Goal: Entertainment & Leisure: Consume media (video, audio)

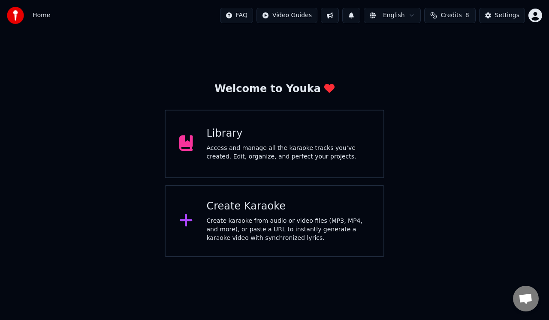
click at [272, 157] on div "Access and manage all the karaoke tracks you’ve created. Edit, organize, and pe…" at bounding box center [288, 152] width 163 height 17
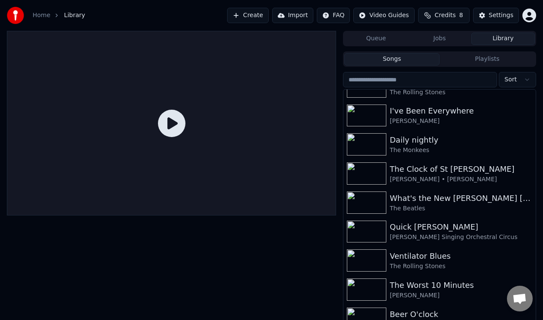
scroll to position [926, 0]
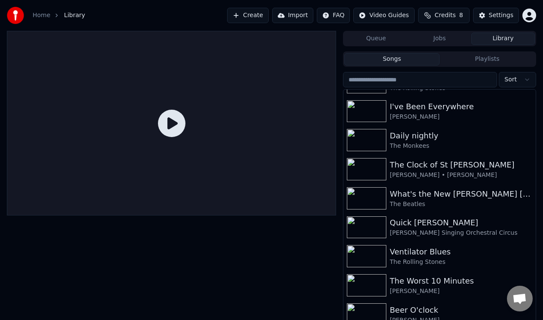
drag, startPoint x: 531, startPoint y: 300, endPoint x: 531, endPoint y: 319, distance: 18.9
click at [531, 320] on body "Home Library Create Import FAQ Video Guides Credits 8 Settings Queue Jobs Libra…" at bounding box center [271, 160] width 543 height 320
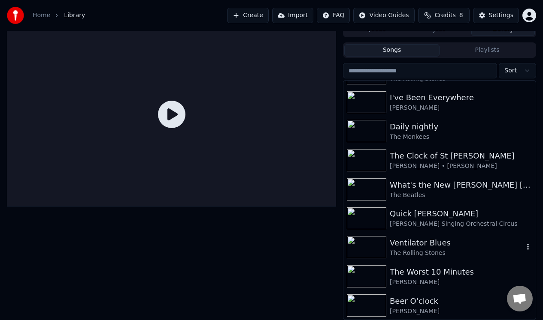
click at [407, 246] on div "Ventilator Blues" at bounding box center [456, 243] width 134 height 12
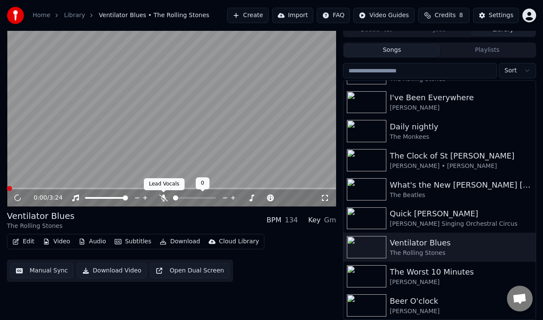
click at [161, 196] on icon at bounding box center [163, 198] width 9 height 7
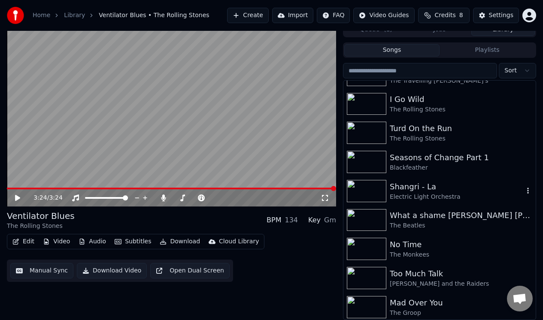
scroll to position [486, 0]
click at [409, 100] on div "I Go Wild" at bounding box center [456, 100] width 134 height 12
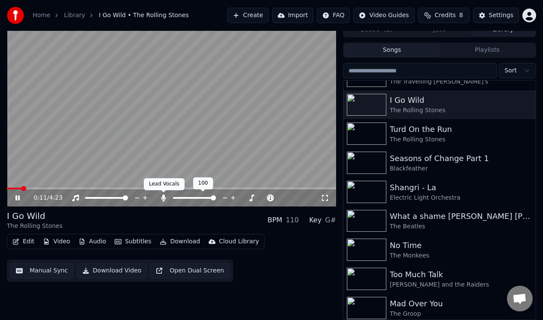
click at [163, 196] on icon at bounding box center [163, 198] width 5 height 7
click at [164, 197] on icon at bounding box center [163, 198] width 9 height 7
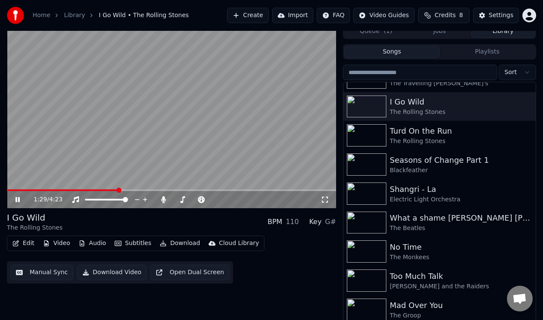
click at [17, 199] on icon at bounding box center [24, 199] width 20 height 7
click at [17, 198] on icon at bounding box center [17, 200] width 5 height 6
click at [17, 198] on icon at bounding box center [17, 199] width 4 height 5
click at [12, 190] on span at bounding box center [10, 191] width 6 height 2
click at [7, 192] on span at bounding box center [9, 190] width 5 height 5
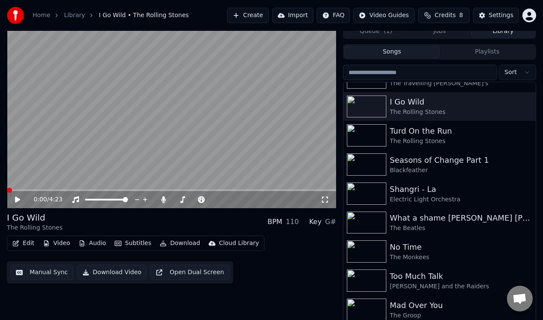
click at [18, 199] on icon at bounding box center [17, 200] width 5 height 6
click at [18, 196] on icon at bounding box center [24, 199] width 20 height 7
click at [92, 244] on button "Audio" at bounding box center [92, 244] width 34 height 12
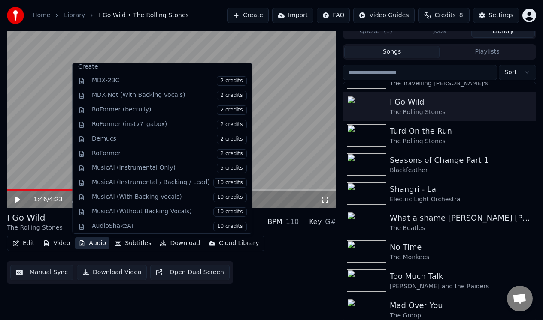
scroll to position [0, 0]
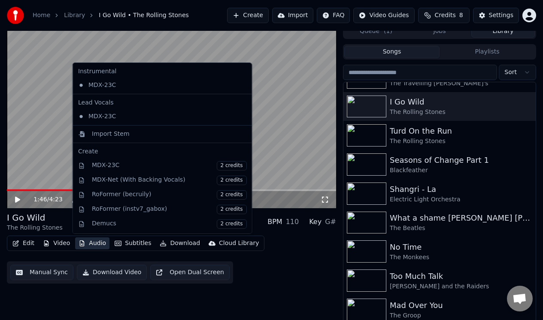
click at [278, 94] on video at bounding box center [171, 116] width 329 height 185
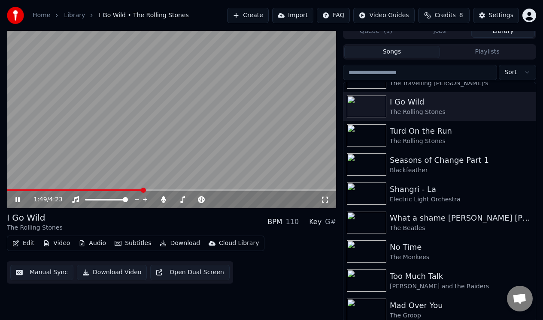
click at [17, 198] on icon at bounding box center [17, 199] width 4 height 5
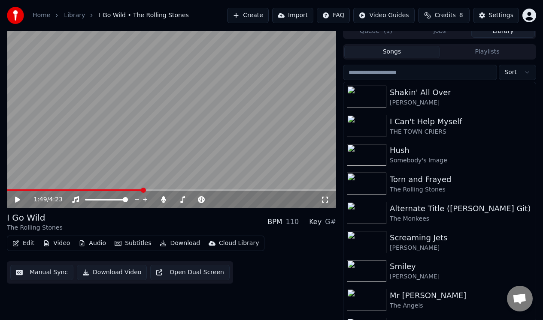
click at [447, 16] on span "Credits" at bounding box center [444, 15] width 21 height 9
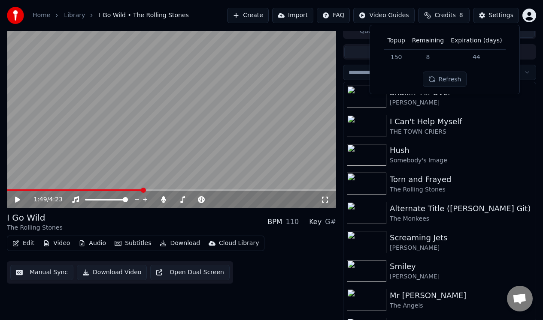
click at [447, 16] on span "Credits" at bounding box center [444, 15] width 21 height 9
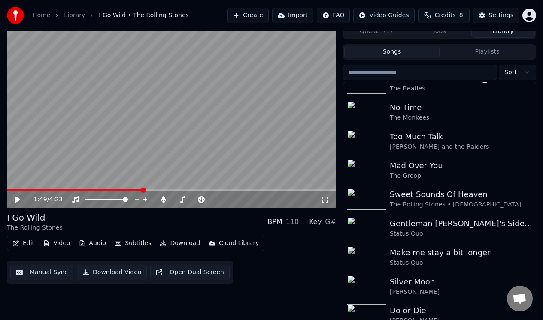
scroll to position [625, 0]
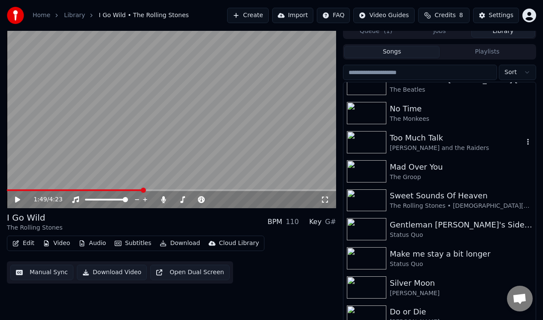
click at [464, 141] on div "Too Much Talk" at bounding box center [456, 138] width 134 height 12
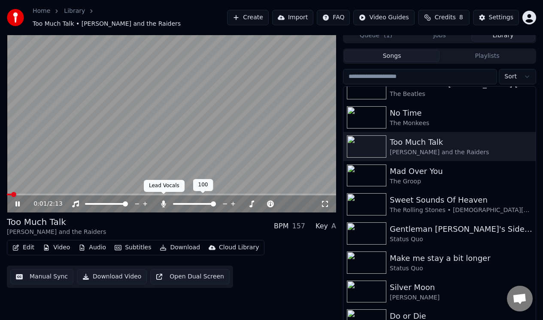
click at [162, 201] on icon at bounding box center [163, 204] width 5 height 7
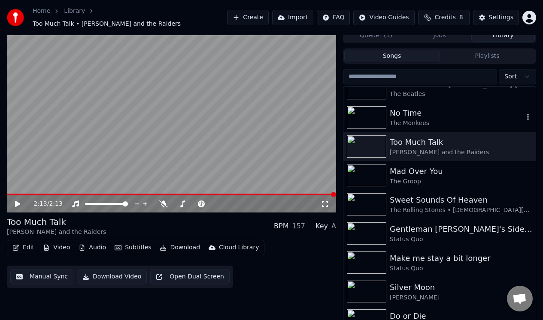
click at [392, 112] on div "No Time" at bounding box center [456, 113] width 134 height 12
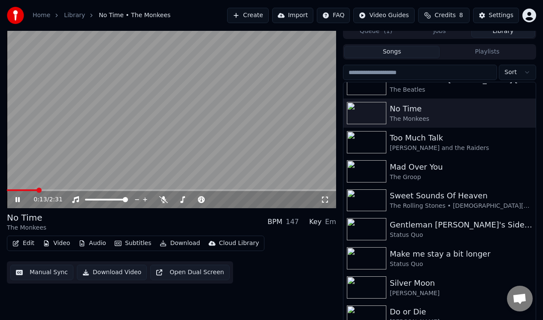
scroll to position [8, 0]
click at [162, 198] on icon at bounding box center [163, 199] width 9 height 7
click at [18, 198] on icon at bounding box center [17, 199] width 4 height 5
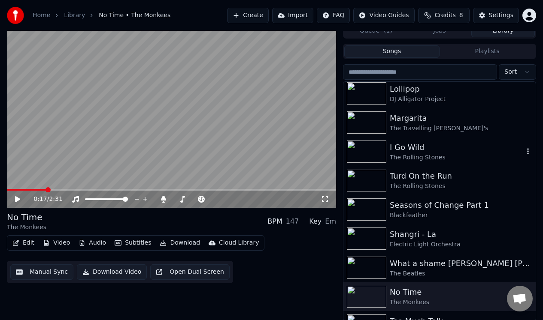
scroll to position [423, 0]
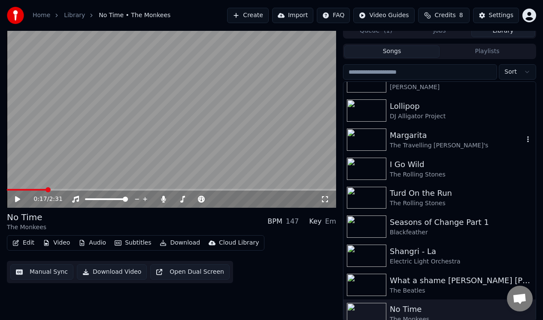
click at [403, 135] on div "Margarita" at bounding box center [456, 136] width 134 height 12
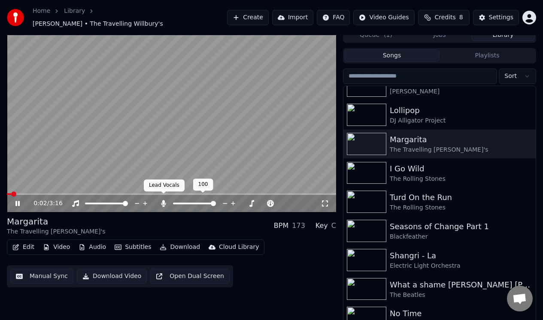
click at [163, 200] on icon at bounding box center [163, 203] width 5 height 7
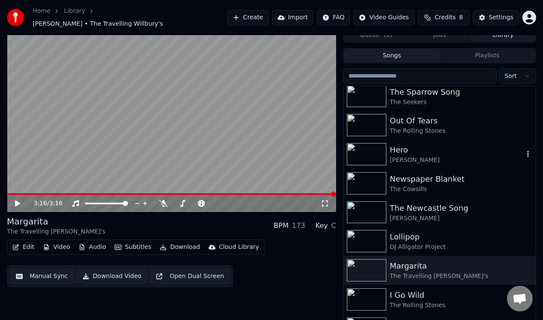
scroll to position [300, 0]
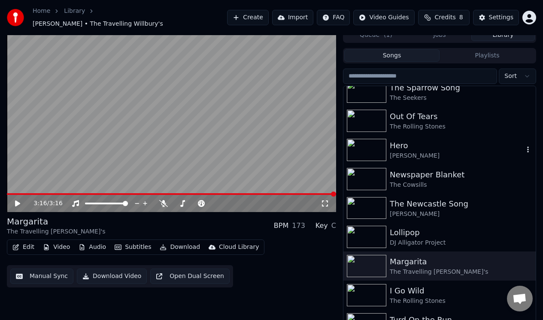
click at [390, 142] on div "Hero" at bounding box center [456, 146] width 134 height 12
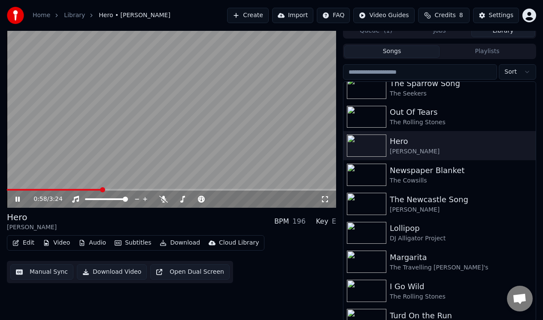
click at [19, 196] on div "0:58 / 3:24" at bounding box center [171, 199] width 322 height 9
click at [17, 197] on icon at bounding box center [24, 199] width 20 height 7
click at [42, 271] on button "Manual Sync" at bounding box center [41, 272] width 63 height 15
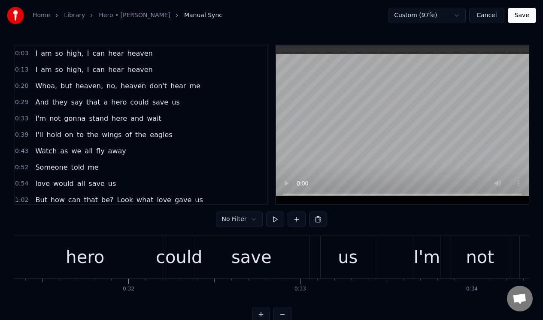
scroll to position [0, 5377]
click at [179, 252] on div "could" at bounding box center [177, 257] width 46 height 26
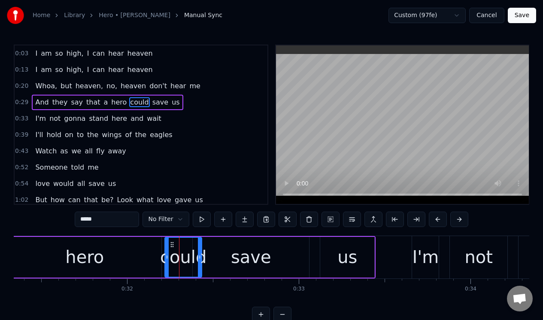
drag, startPoint x: 191, startPoint y: 246, endPoint x: 200, endPoint y: 246, distance: 9.4
click at [200, 246] on div at bounding box center [199, 257] width 3 height 39
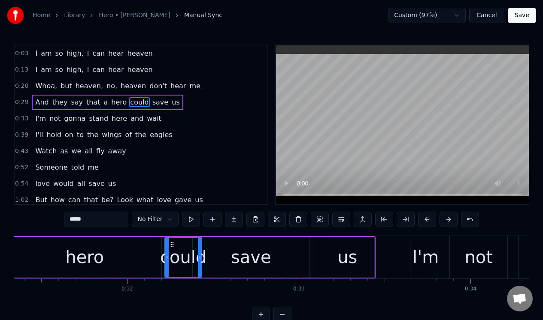
click at [54, 249] on div "hero" at bounding box center [85, 257] width 154 height 41
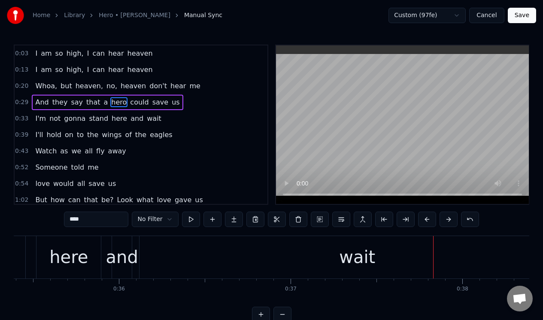
scroll to position [0, 5969]
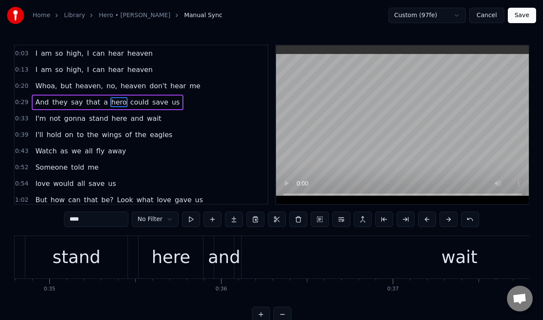
click at [221, 253] on div "and" at bounding box center [224, 257] width 32 height 26
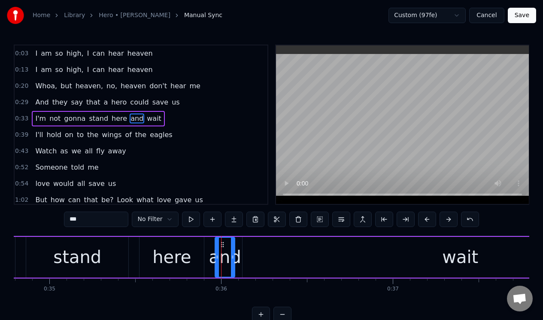
click at [251, 250] on div "wait" at bounding box center [459, 257] width 435 height 41
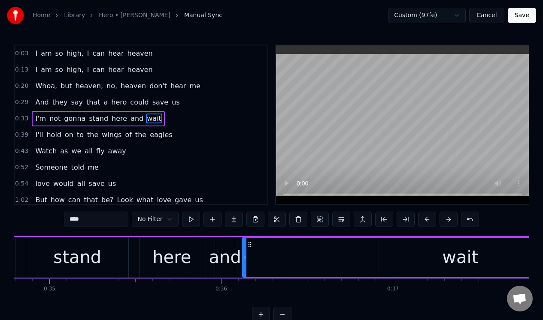
click at [223, 245] on div "and" at bounding box center [225, 257] width 32 height 26
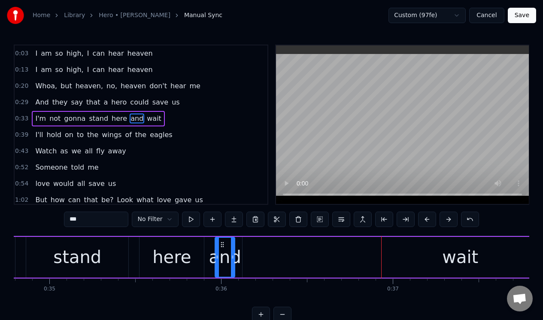
click at [122, 254] on div "stand" at bounding box center [77, 257] width 102 height 41
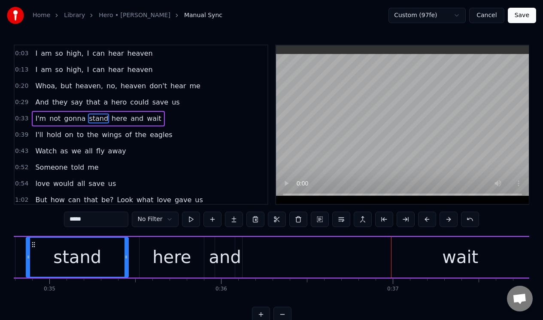
click at [219, 248] on div "and" at bounding box center [225, 257] width 32 height 26
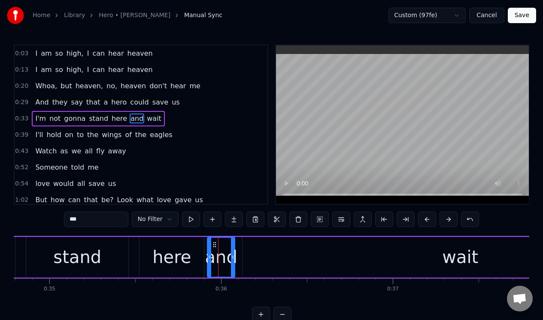
drag, startPoint x: 216, startPoint y: 250, endPoint x: 209, endPoint y: 251, distance: 6.9
click at [209, 251] on div at bounding box center [209, 257] width 3 height 39
click at [87, 246] on div "stand" at bounding box center [77, 257] width 48 height 26
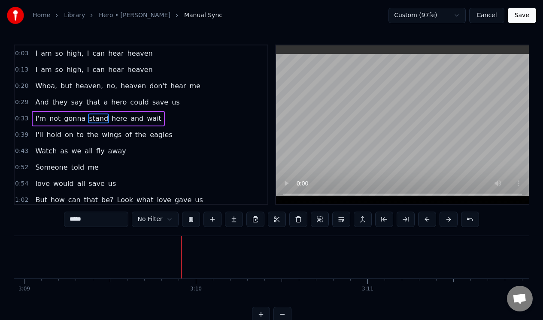
scroll to position [0, 32449]
click at [187, 218] on button at bounding box center [191, 219] width 18 height 15
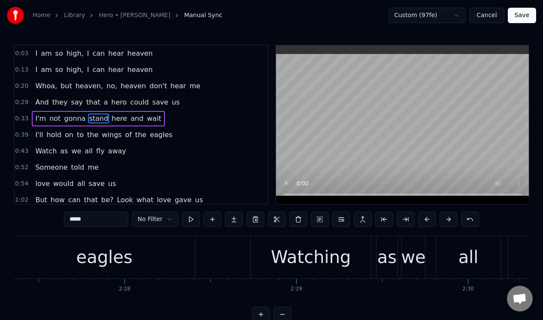
scroll to position [0, 25354]
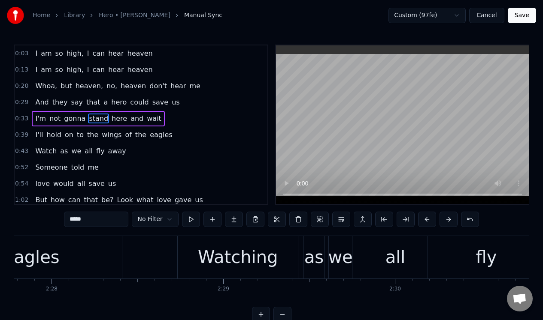
click at [204, 251] on div "Watching" at bounding box center [238, 257] width 80 height 26
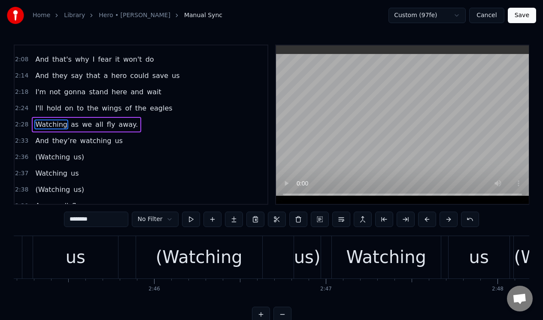
scroll to position [0, 28354]
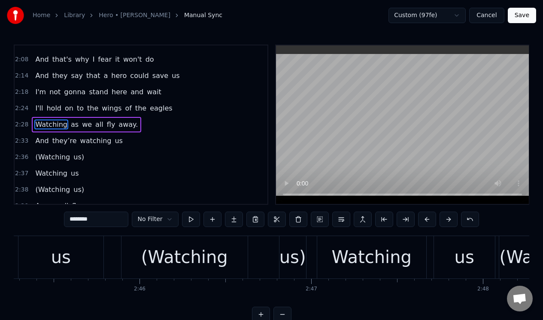
click at [187, 264] on div "(Watching" at bounding box center [184, 257] width 87 height 26
type input "*********"
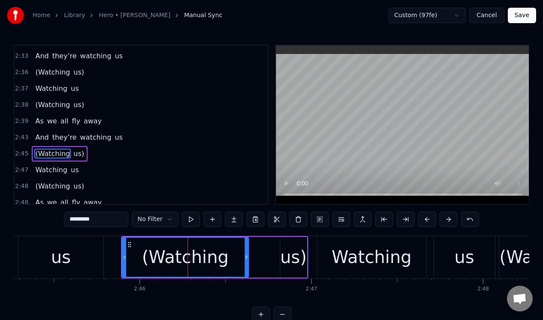
scroll to position [450, 0]
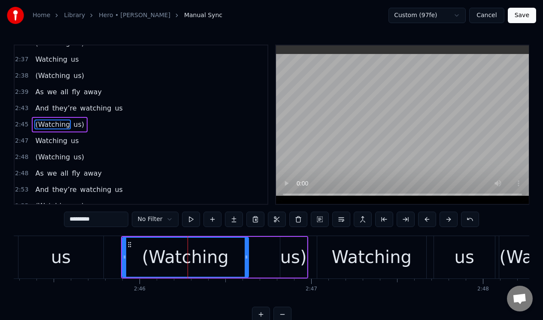
click at [156, 219] on html "Home Library Hero • [PERSON_NAME] Manual Sync Custom (97fe) Cancel Save 0:03 I …" at bounding box center [271, 168] width 543 height 336
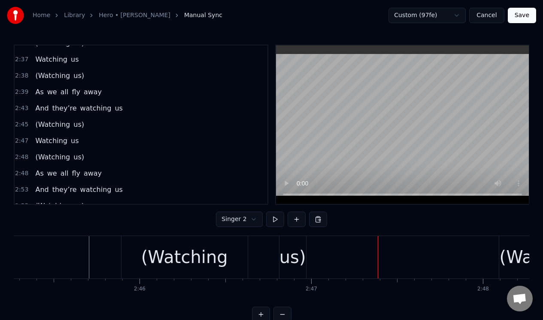
click at [146, 251] on div "(Watching" at bounding box center [184, 257] width 126 height 42
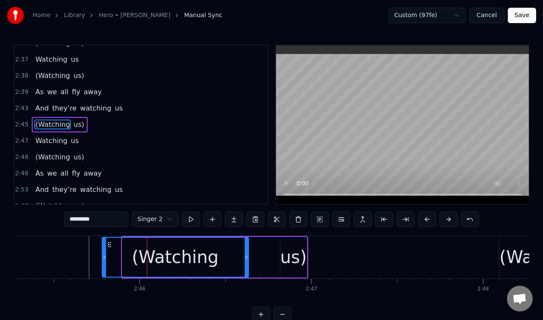
drag, startPoint x: 124, startPoint y: 253, endPoint x: 103, endPoint y: 254, distance: 20.2
click at [103, 254] on div at bounding box center [104, 257] width 3 height 39
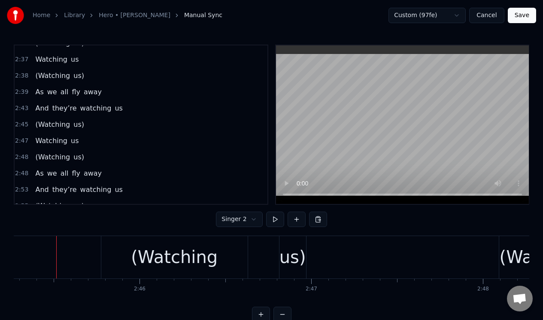
scroll to position [0, 28353]
click at [287, 252] on div "us)" at bounding box center [293, 257] width 27 height 26
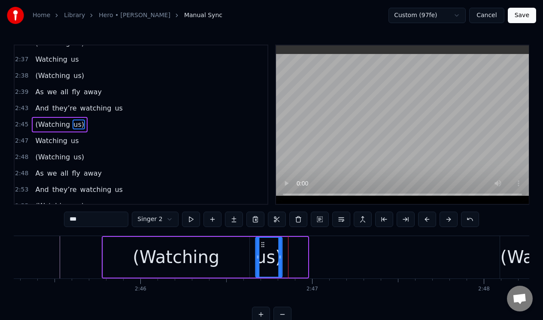
drag, startPoint x: 287, startPoint y: 243, endPoint x: 261, endPoint y: 247, distance: 26.0
click at [261, 247] on icon at bounding box center [262, 244] width 7 height 7
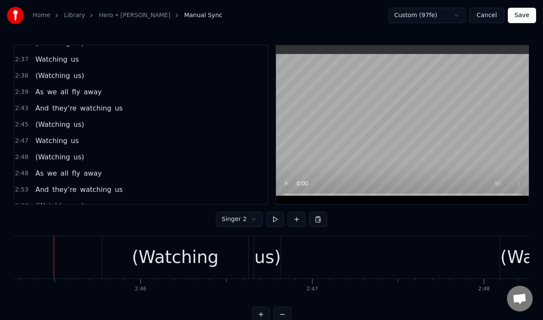
scroll to position [0, 28350]
click at [276, 250] on div "us)" at bounding box center [271, 257] width 27 height 26
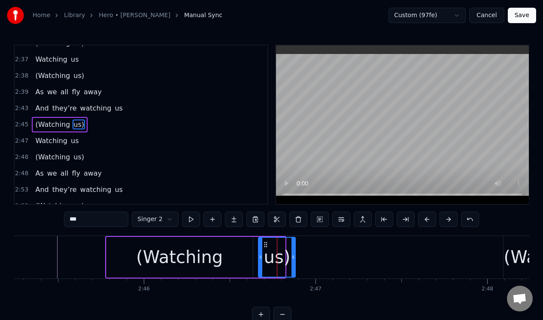
drag, startPoint x: 283, startPoint y: 250, endPoint x: 293, endPoint y: 249, distance: 10.4
click at [293, 249] on div at bounding box center [292, 257] width 3 height 39
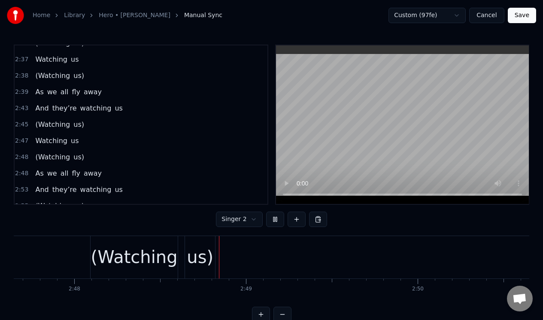
scroll to position [0, 28780]
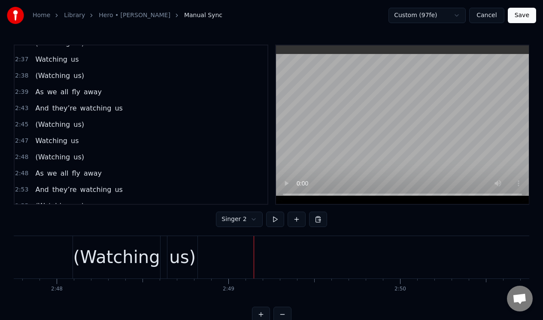
click at [117, 251] on div "(Watching" at bounding box center [116, 257] width 87 height 26
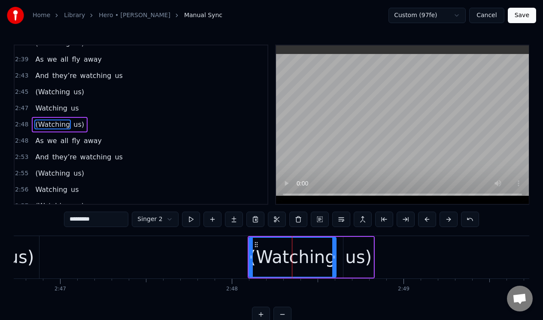
scroll to position [0, 28590]
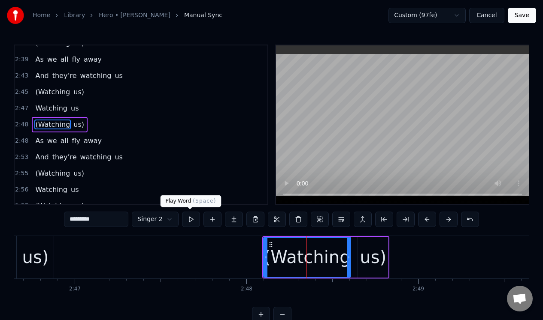
click at [190, 217] on button at bounding box center [191, 219] width 18 height 15
click at [371, 252] on div "us)" at bounding box center [372, 257] width 27 height 26
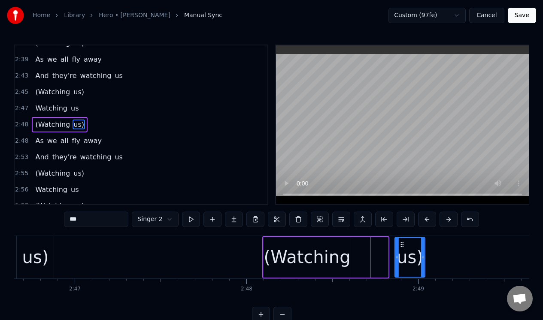
drag, startPoint x: 364, startPoint y: 244, endPoint x: 400, endPoint y: 244, distance: 36.0
click at [401, 244] on icon at bounding box center [401, 244] width 7 height 7
click at [337, 250] on div "(Watching" at bounding box center [307, 257] width 87 height 26
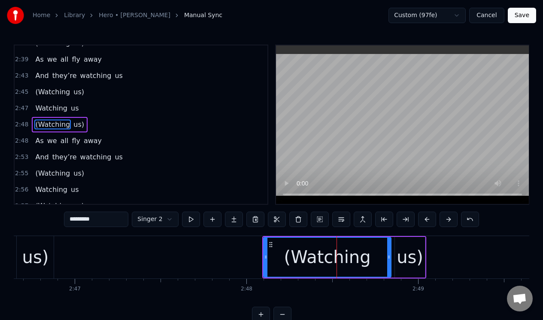
drag, startPoint x: 349, startPoint y: 248, endPoint x: 389, endPoint y: 248, distance: 40.3
click at [389, 248] on div at bounding box center [388, 257] width 3 height 39
click at [190, 218] on button at bounding box center [191, 219] width 18 height 15
click at [399, 242] on div "us)" at bounding box center [410, 257] width 30 height 41
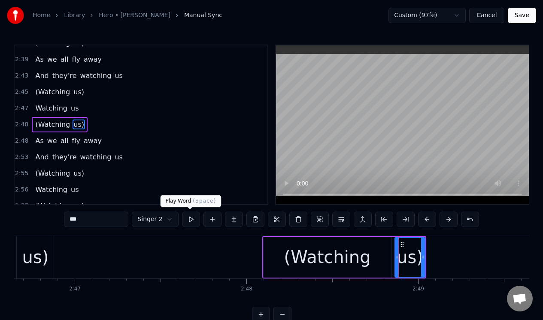
click at [189, 222] on button at bounding box center [191, 219] width 18 height 15
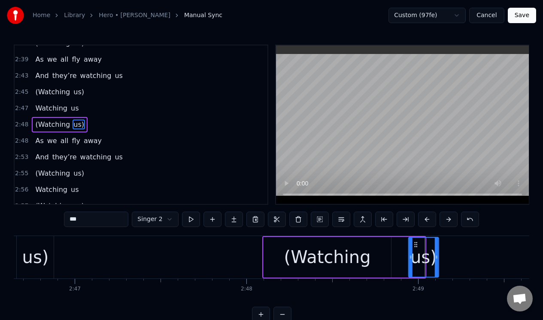
drag, startPoint x: 401, startPoint y: 244, endPoint x: 415, endPoint y: 243, distance: 13.8
click at [415, 243] on icon at bounding box center [415, 244] width 7 height 7
click at [377, 245] on div "(Watching" at bounding box center [327, 257] width 128 height 41
type input "*********"
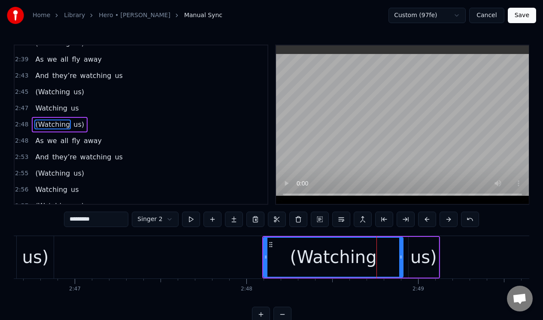
drag, startPoint x: 389, startPoint y: 245, endPoint x: 402, endPoint y: 244, distance: 12.5
click at [402, 244] on div at bounding box center [400, 257] width 3 height 39
click at [104, 127] on div "2:48 (Watching us)" at bounding box center [141, 125] width 253 height 16
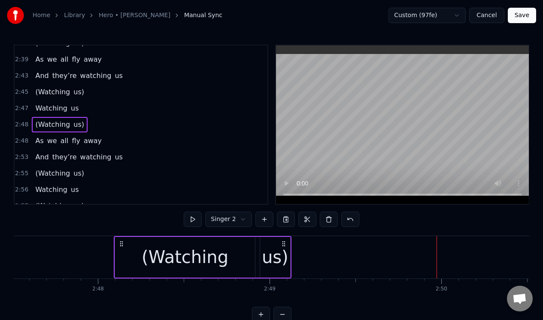
scroll to position [0, 28709]
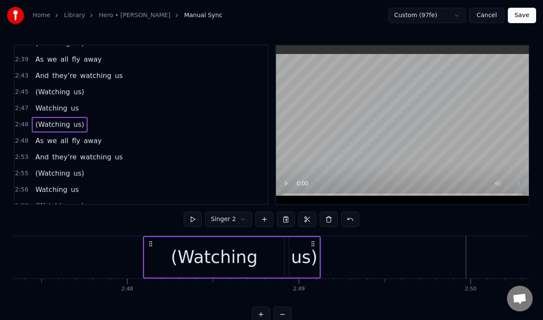
click at [305, 250] on div "us)" at bounding box center [304, 257] width 27 height 26
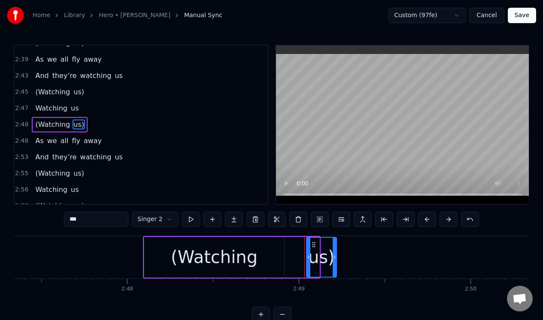
drag, startPoint x: 296, startPoint y: 244, endPoint x: 313, endPoint y: 244, distance: 17.2
click at [313, 244] on circle at bounding box center [312, 244] width 0 height 0
click at [270, 251] on div "(Watching" at bounding box center [214, 257] width 140 height 41
type input "*********"
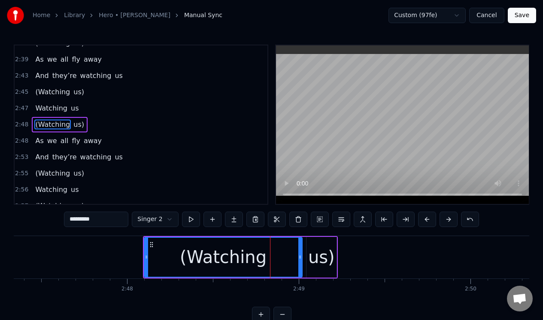
drag, startPoint x: 282, startPoint y: 247, endPoint x: 300, endPoint y: 247, distance: 18.0
click at [300, 247] on div at bounding box center [299, 257] width 3 height 39
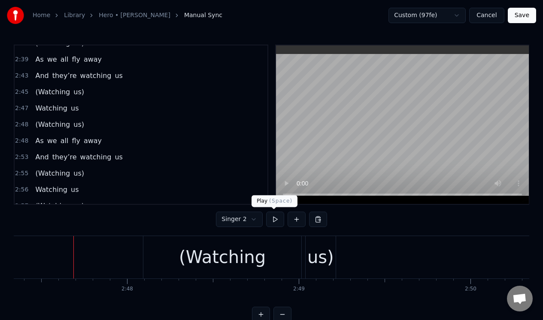
click at [274, 217] on button at bounding box center [275, 219] width 18 height 15
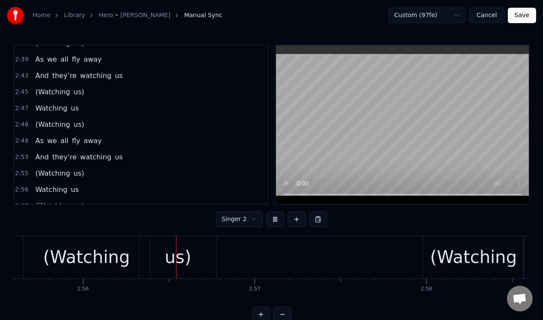
scroll to position [0, 30139]
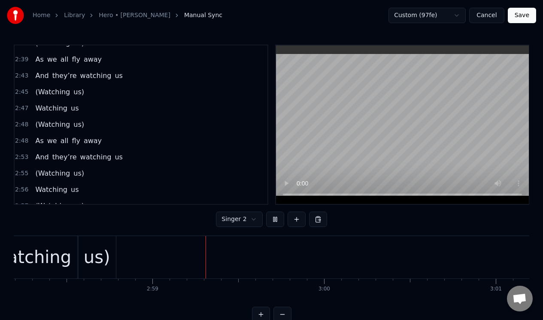
click at [274, 217] on button at bounding box center [275, 219] width 18 height 15
click at [102, 255] on div "us)" at bounding box center [96, 257] width 27 height 26
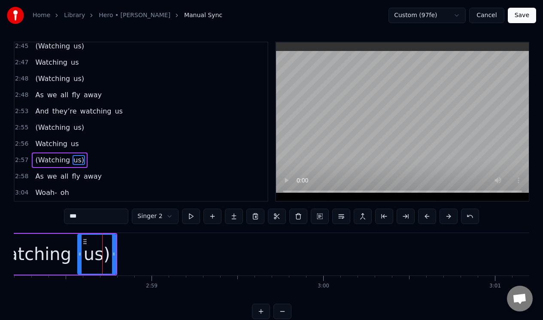
scroll to position [526, 0]
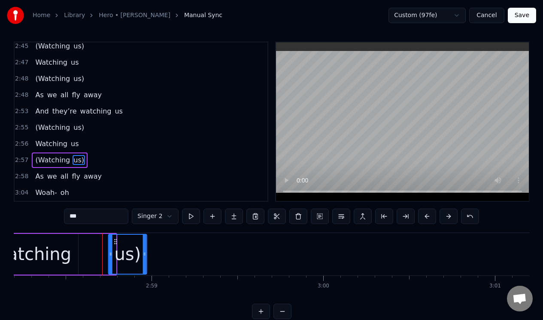
drag, startPoint x: 84, startPoint y: 241, endPoint x: 115, endPoint y: 242, distance: 30.9
click at [115, 242] on icon at bounding box center [115, 241] width 7 height 7
click at [61, 244] on div "(Watching" at bounding box center [28, 254] width 87 height 26
type input "*********"
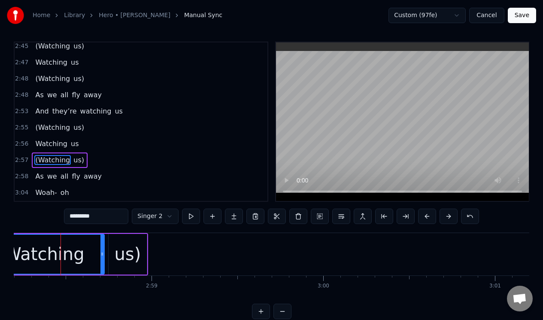
drag, startPoint x: 75, startPoint y: 243, endPoint x: 101, endPoint y: 244, distance: 26.2
click at [101, 244] on div at bounding box center [101, 254] width 3 height 39
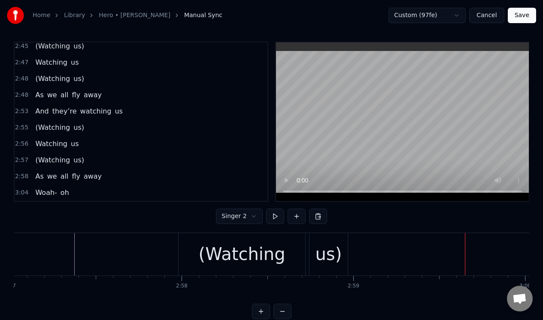
scroll to position [0, 30385]
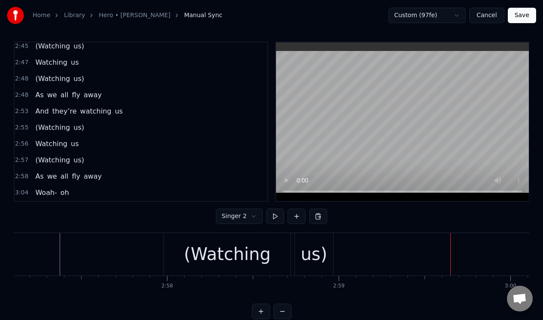
click at [312, 239] on div "us)" at bounding box center [314, 254] width 38 height 42
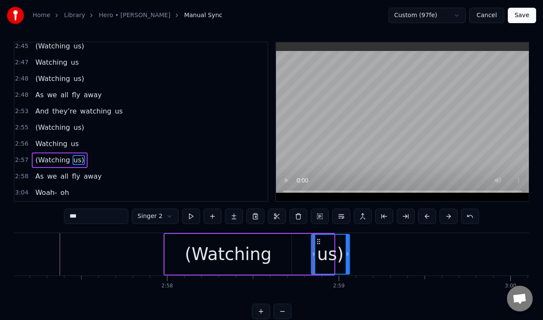
drag, startPoint x: 302, startPoint y: 241, endPoint x: 317, endPoint y: 239, distance: 15.5
click at [317, 239] on icon at bounding box center [318, 241] width 7 height 7
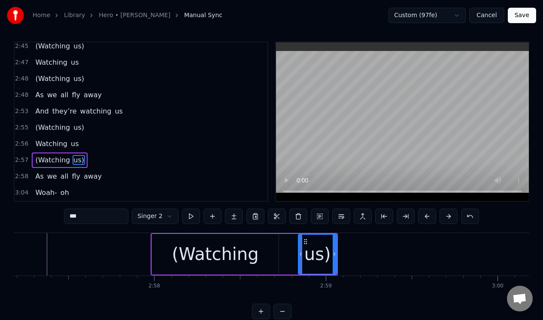
scroll to position [0, 30399]
click at [259, 244] on div "(Watching" at bounding box center [214, 254] width 126 height 41
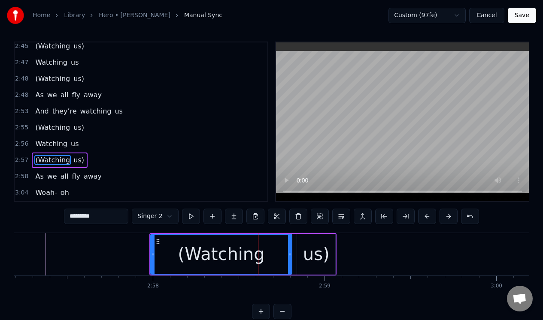
drag, startPoint x: 276, startPoint y: 244, endPoint x: 291, endPoint y: 241, distance: 15.2
click at [291, 243] on div at bounding box center [289, 254] width 3 height 39
click at [326, 243] on div "us)" at bounding box center [316, 254] width 27 height 26
type input "***"
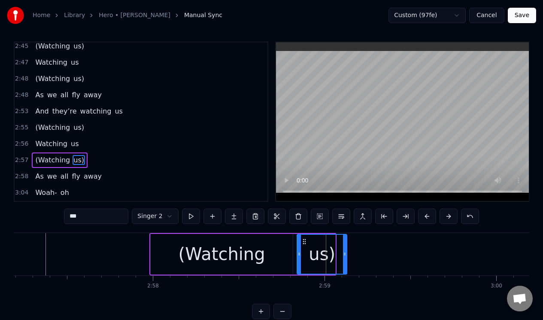
drag, startPoint x: 332, startPoint y: 243, endPoint x: 344, endPoint y: 242, distance: 11.2
click at [344, 243] on div at bounding box center [344, 254] width 3 height 39
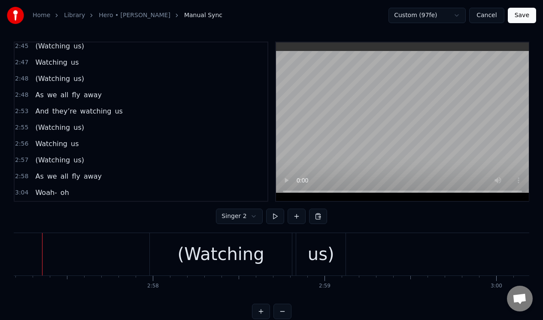
scroll to position [0, 30385]
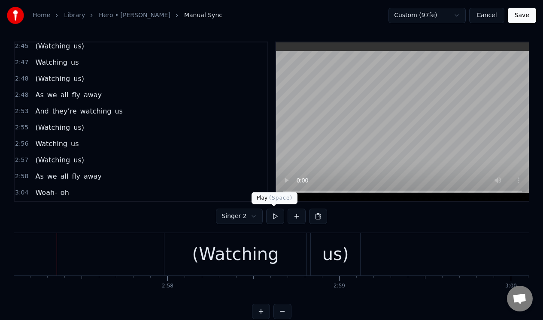
click at [272, 217] on button at bounding box center [275, 216] width 18 height 15
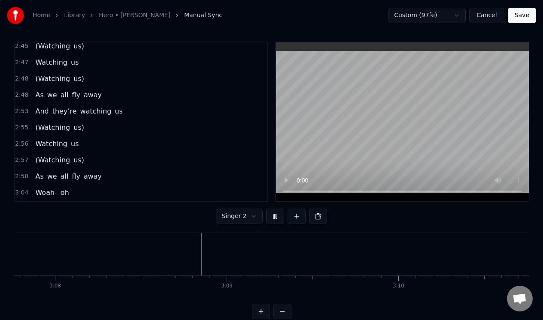
scroll to position [0, 32221]
click at [272, 217] on button at bounding box center [275, 216] width 18 height 15
click at [251, 217] on html "Home Library Hero • [PERSON_NAME] Manual Sync Custom (97fe) Cancel Save 0:03 I …" at bounding box center [271, 165] width 543 height 336
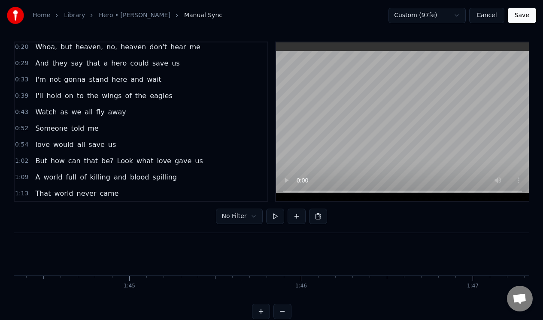
scroll to position [35, 0]
click at [518, 14] on button "Save" at bounding box center [521, 15] width 28 height 15
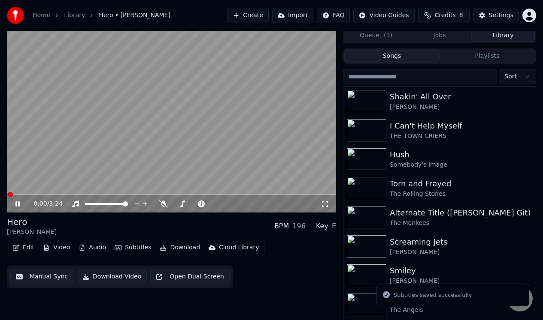
click at [18, 204] on icon at bounding box center [17, 204] width 4 height 5
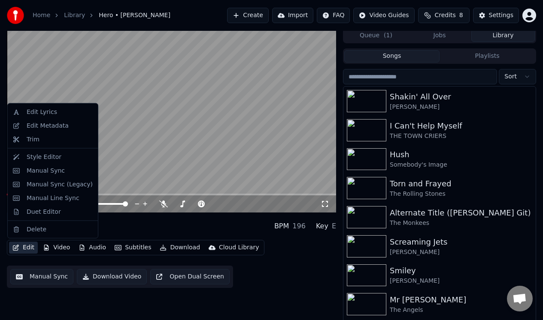
click at [29, 249] on button "Edit" at bounding box center [23, 248] width 29 height 12
click at [43, 210] on div "Duet Editor" at bounding box center [44, 212] width 34 height 9
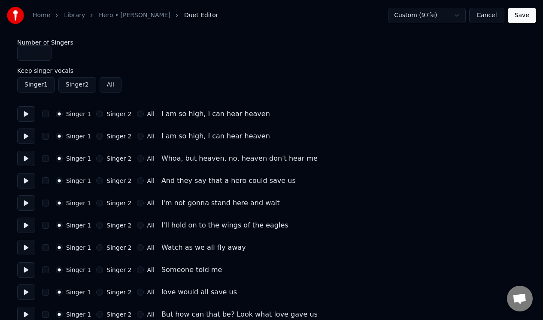
click at [138, 184] on div "All" at bounding box center [146, 181] width 18 height 7
click at [137, 181] on button "All" at bounding box center [140, 181] width 7 height 7
click at [137, 205] on button "All" at bounding box center [140, 203] width 7 height 7
click at [137, 225] on button "All" at bounding box center [140, 225] width 7 height 7
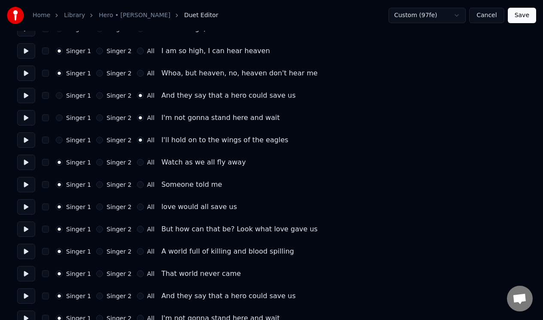
scroll to position [88, 0]
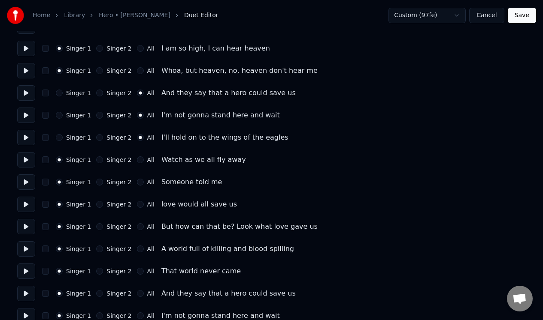
click at [137, 157] on button "All" at bounding box center [140, 160] width 7 height 7
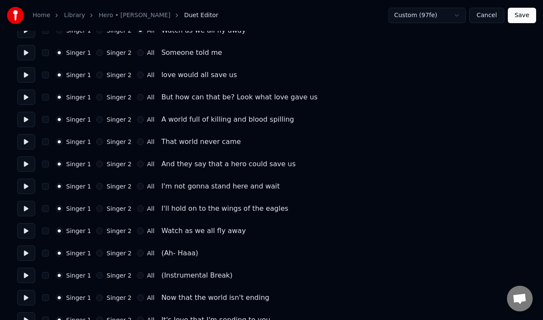
scroll to position [224, 0]
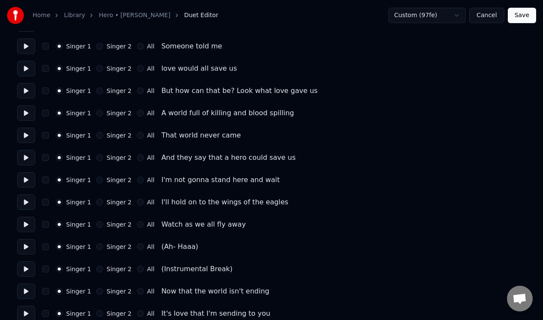
click at [137, 156] on button "All" at bounding box center [140, 157] width 7 height 7
click at [137, 181] on button "All" at bounding box center [140, 180] width 7 height 7
click at [137, 204] on button "All" at bounding box center [140, 202] width 7 height 7
click at [138, 225] on button "All" at bounding box center [140, 224] width 7 height 7
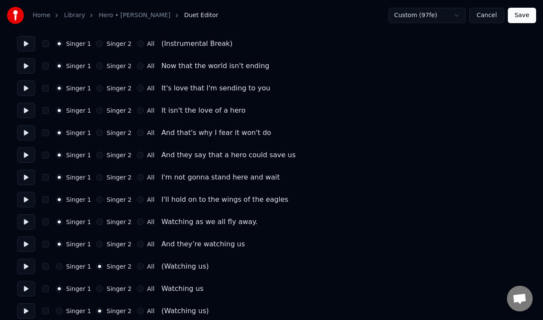
scroll to position [454, 0]
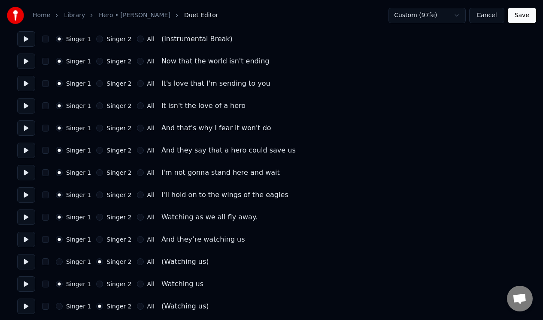
click at [137, 151] on button "All" at bounding box center [140, 150] width 7 height 7
click at [137, 175] on button "All" at bounding box center [140, 172] width 7 height 7
click at [137, 197] on button "All" at bounding box center [140, 195] width 7 height 7
click at [137, 217] on button "All" at bounding box center [140, 217] width 7 height 7
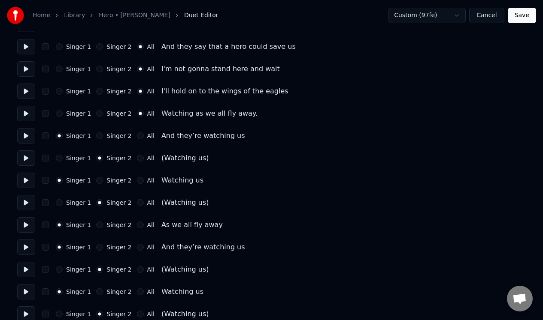
scroll to position [564, 0]
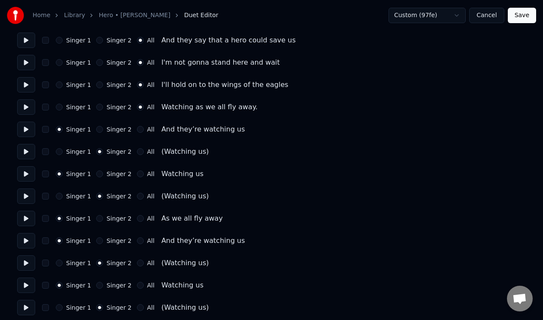
click at [519, 12] on button "Save" at bounding box center [521, 15] width 28 height 15
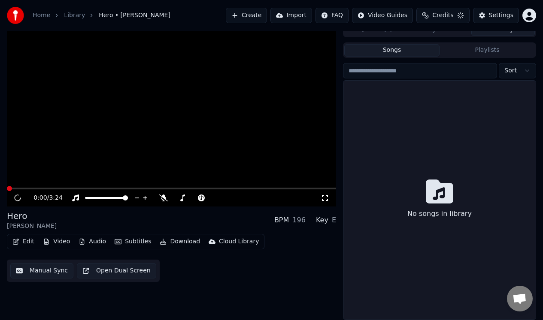
scroll to position [9, 0]
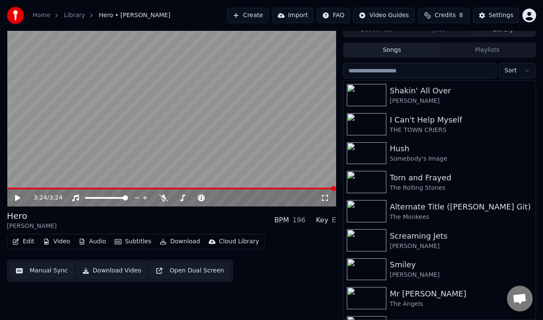
click at [118, 270] on button "Download Video" at bounding box center [112, 270] width 70 height 15
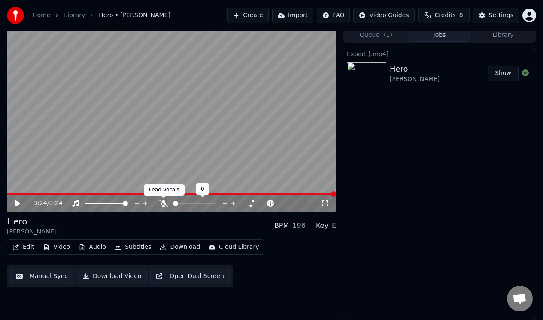
click at [163, 201] on icon at bounding box center [163, 203] width 9 height 7
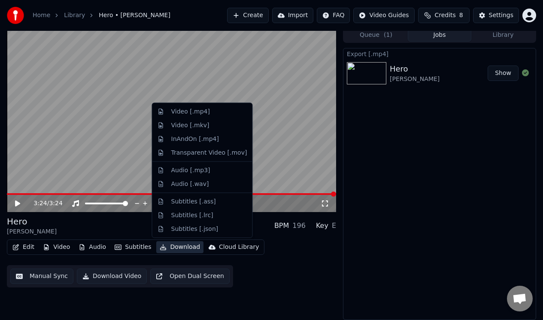
click at [175, 247] on button "Download" at bounding box center [179, 247] width 47 height 12
click at [291, 274] on div "Edit Video Audio Subtitles Download Cloud Library Manual Sync Download Video Op…" at bounding box center [171, 264] width 329 height 48
click at [184, 245] on button "Download" at bounding box center [179, 247] width 47 height 12
click at [190, 112] on div "Video [.mp4]" at bounding box center [190, 112] width 39 height 9
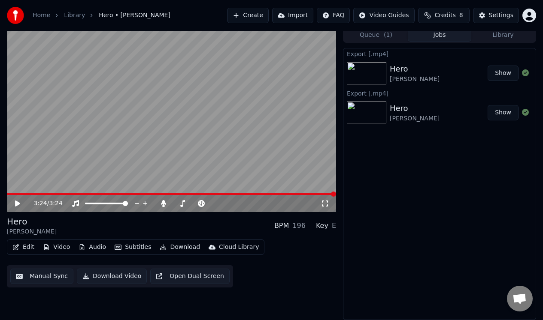
click at [72, 16] on link "Library" at bounding box center [74, 15] width 21 height 9
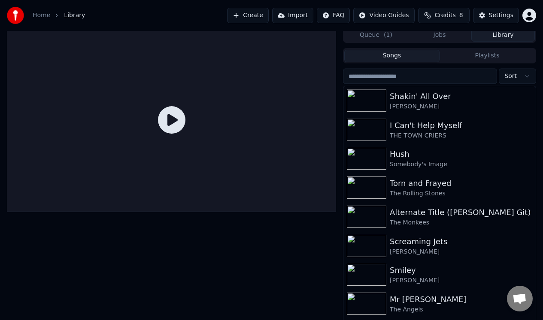
click at [504, 36] on button "Library" at bounding box center [502, 35] width 63 height 12
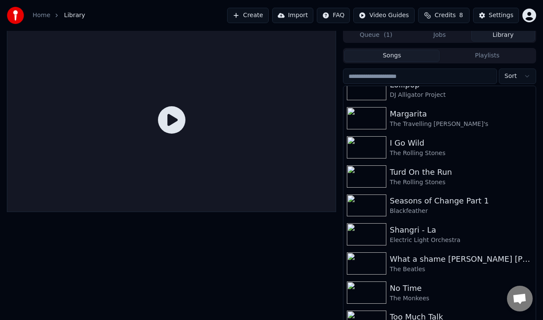
scroll to position [457, 0]
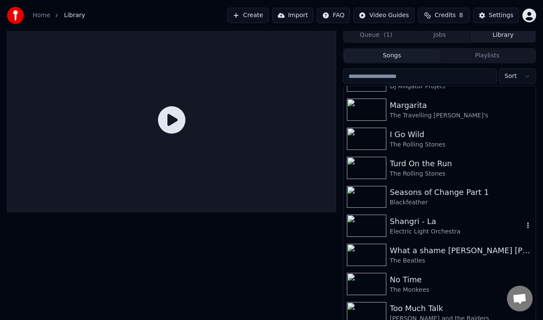
click at [415, 221] on div "Shangri - La" at bounding box center [456, 222] width 134 height 12
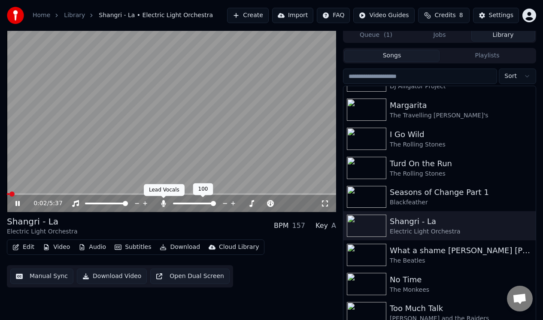
click at [163, 203] on icon at bounding box center [163, 203] width 5 height 7
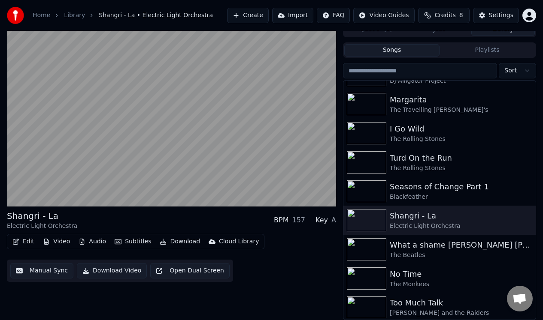
scroll to position [1, 0]
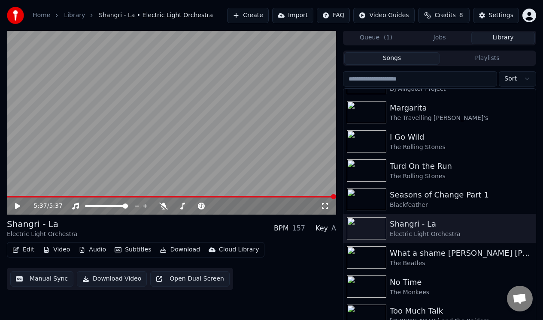
click at [93, 251] on button "Audio" at bounding box center [92, 250] width 34 height 12
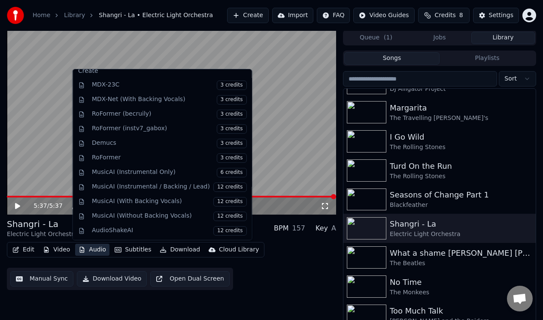
scroll to position [20, 0]
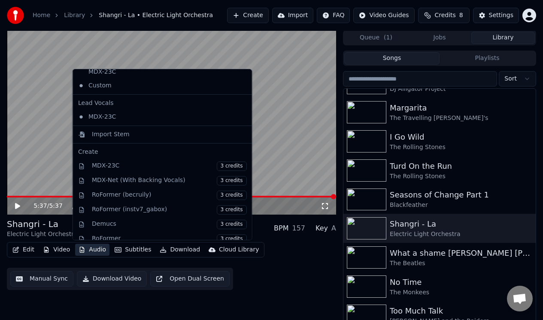
click at [280, 88] on video at bounding box center [171, 122] width 329 height 185
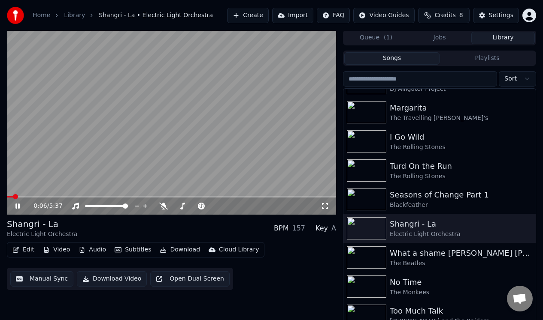
click at [17, 205] on icon at bounding box center [17, 206] width 4 height 5
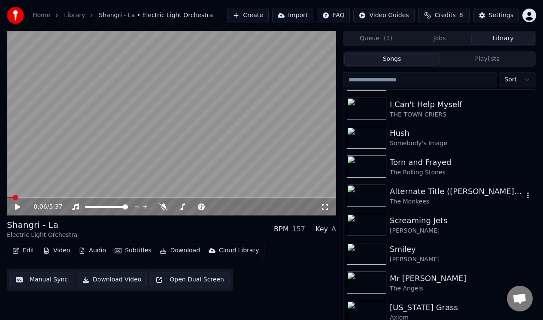
scroll to position [0, 0]
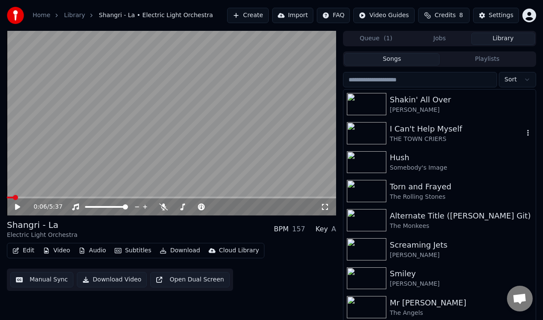
click at [417, 130] on div "I Can't Help Myself" at bounding box center [456, 129] width 134 height 12
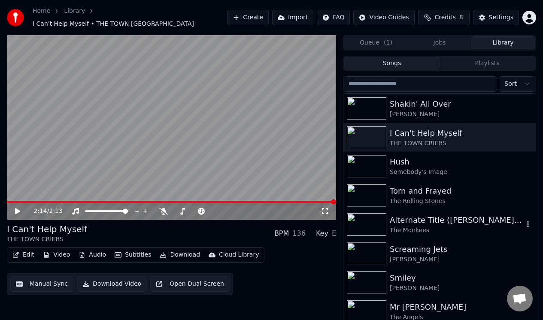
click at [460, 216] on div "Alternate Title ([PERSON_NAME] Git)" at bounding box center [456, 220] width 134 height 12
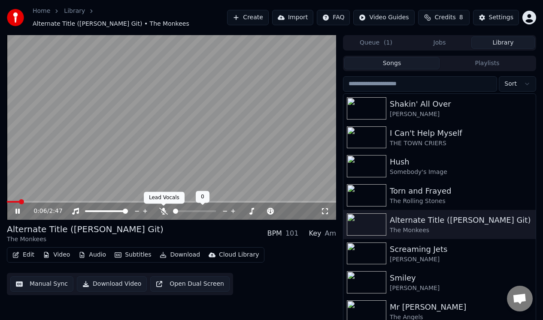
click at [163, 209] on icon at bounding box center [163, 211] width 9 height 7
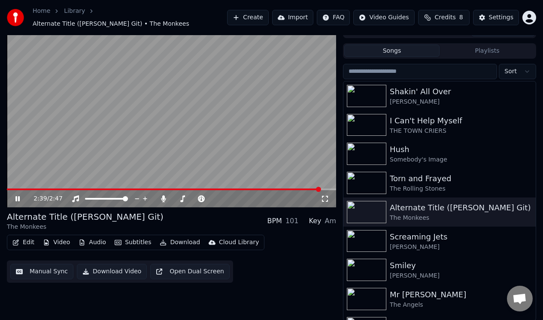
scroll to position [13, 0]
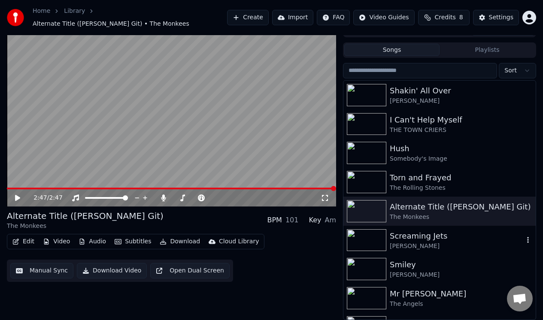
click at [367, 241] on img at bounding box center [366, 240] width 39 height 22
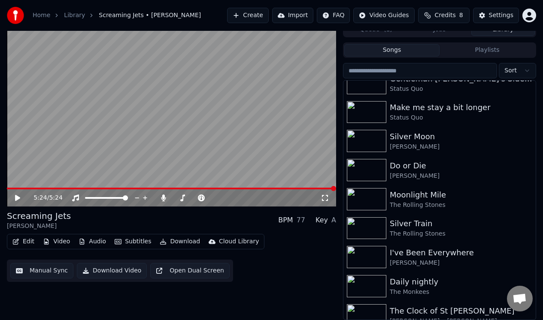
scroll to position [811, 0]
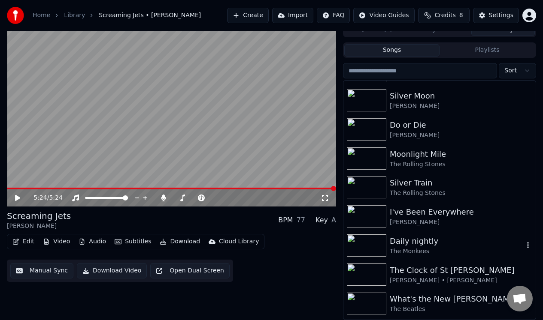
click at [412, 244] on div "Daily nightly" at bounding box center [456, 241] width 134 height 12
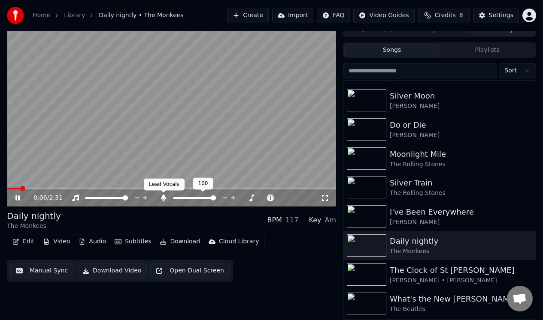
click at [163, 197] on icon at bounding box center [163, 198] width 5 height 7
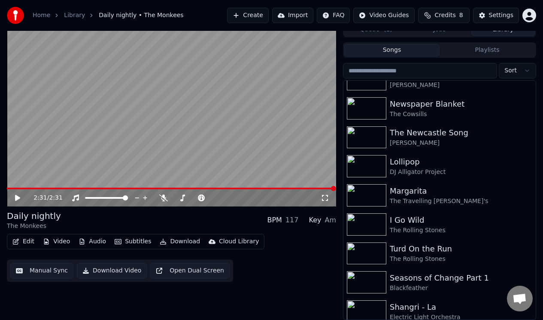
scroll to position [367, 0]
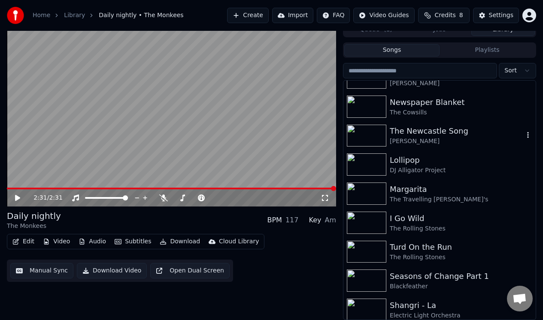
click at [446, 131] on div "The Newcastle Song" at bounding box center [456, 131] width 134 height 12
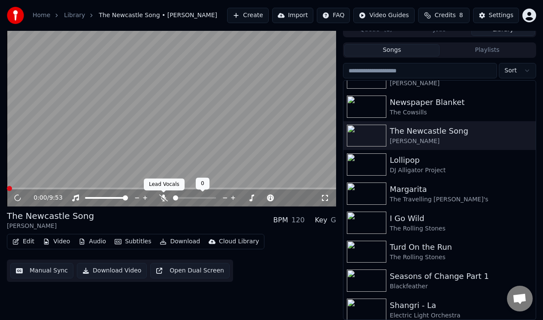
click at [162, 199] on icon at bounding box center [163, 198] width 9 height 7
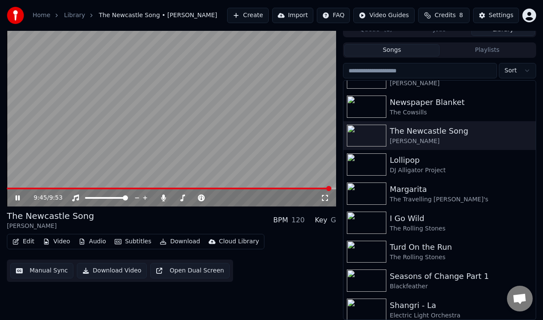
click at [18, 196] on icon at bounding box center [24, 198] width 20 height 7
